Goal: Book appointment/travel/reservation

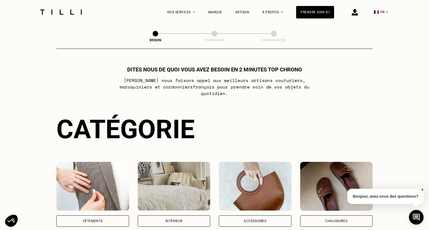
click at [85, 219] on div "Vêtements" at bounding box center [93, 220] width 20 height 3
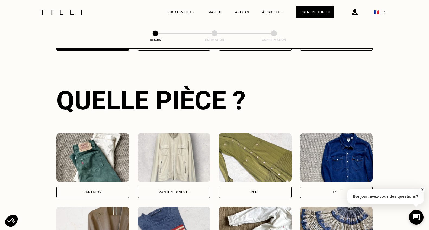
scroll to position [176, 0]
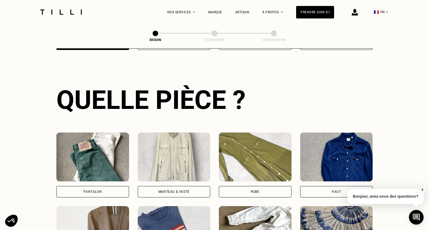
click at [116, 186] on div "Pantalon" at bounding box center [92, 191] width 73 height 11
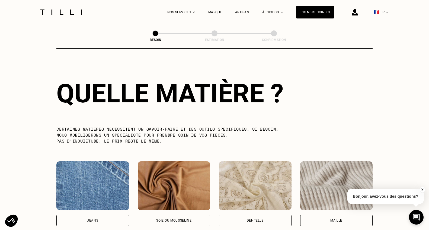
scroll to position [481, 0]
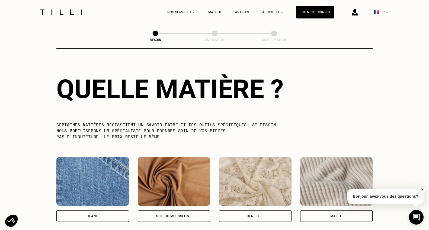
click at [106, 210] on div "Jeans" at bounding box center [92, 215] width 73 height 11
select select "FR"
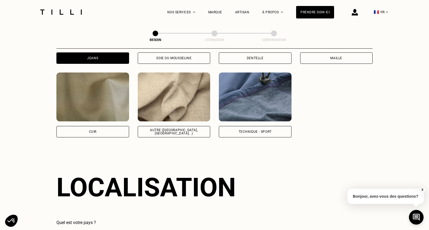
scroll to position [706, 0]
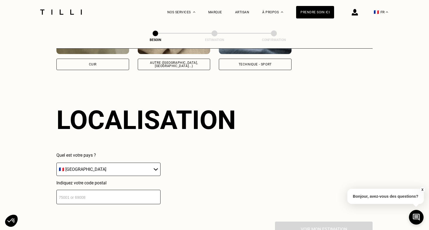
click at [108, 189] on input "number" at bounding box center [108, 196] width 104 height 14
type input "44000"
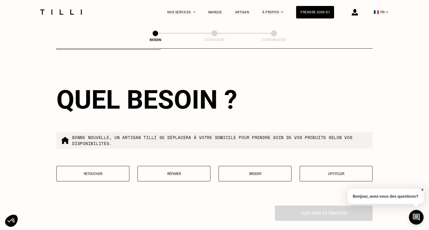
scroll to position [861, 0]
click at [111, 170] on button "Retoucher" at bounding box center [92, 172] width 73 height 15
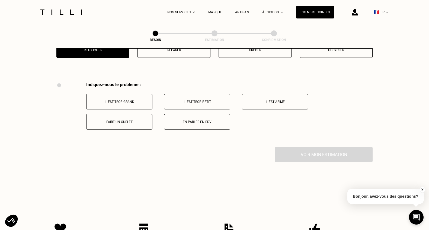
scroll to position [981, 0]
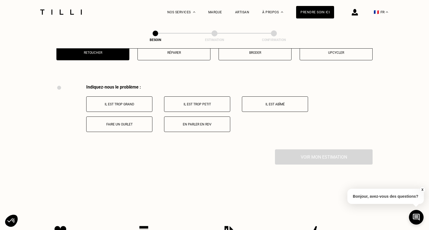
click at [133, 102] on p "Il est trop grand" at bounding box center [119, 104] width 60 height 4
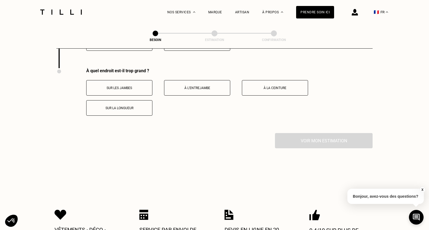
scroll to position [1064, 0]
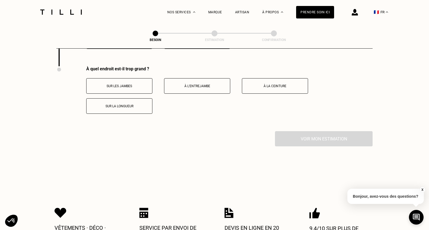
click at [276, 84] on p "À la ceinture" at bounding box center [275, 86] width 60 height 4
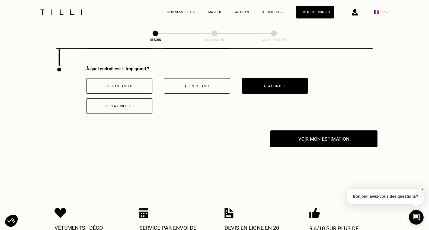
click at [292, 138] on button "Voir mon estimation" at bounding box center [323, 138] width 107 height 17
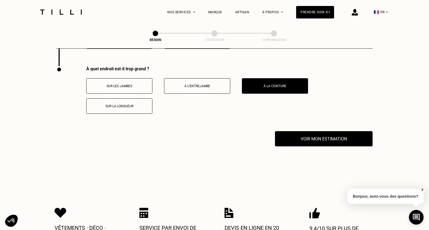
click at [423, 189] on button "X" at bounding box center [421, 189] width 5 height 6
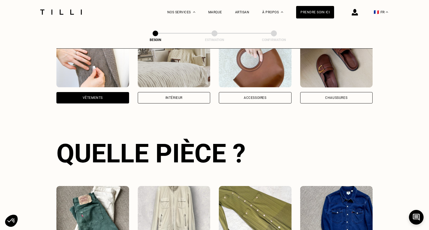
scroll to position [47, 0]
